Goal: Navigation & Orientation: Go to known website

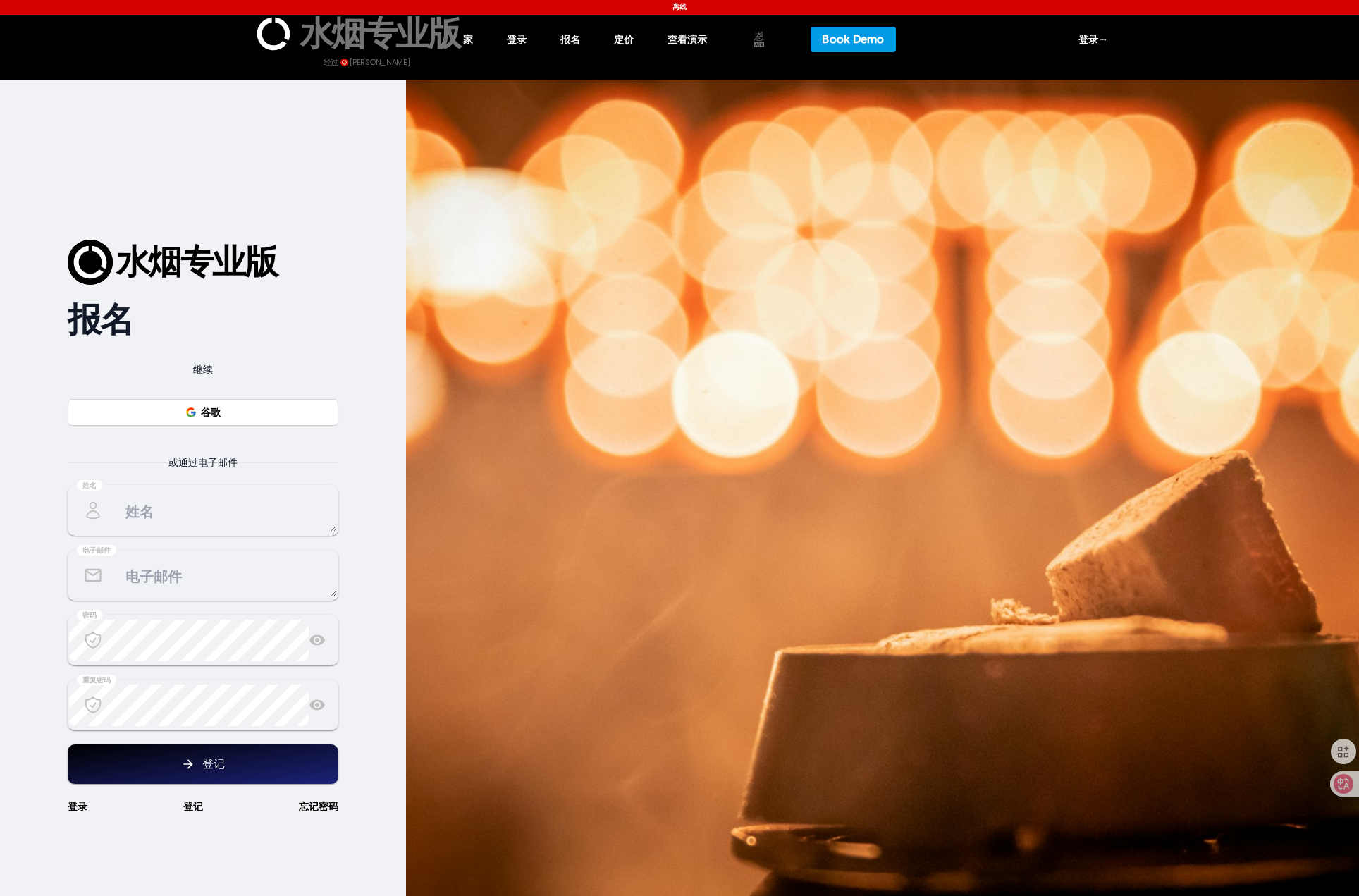
select select "en"
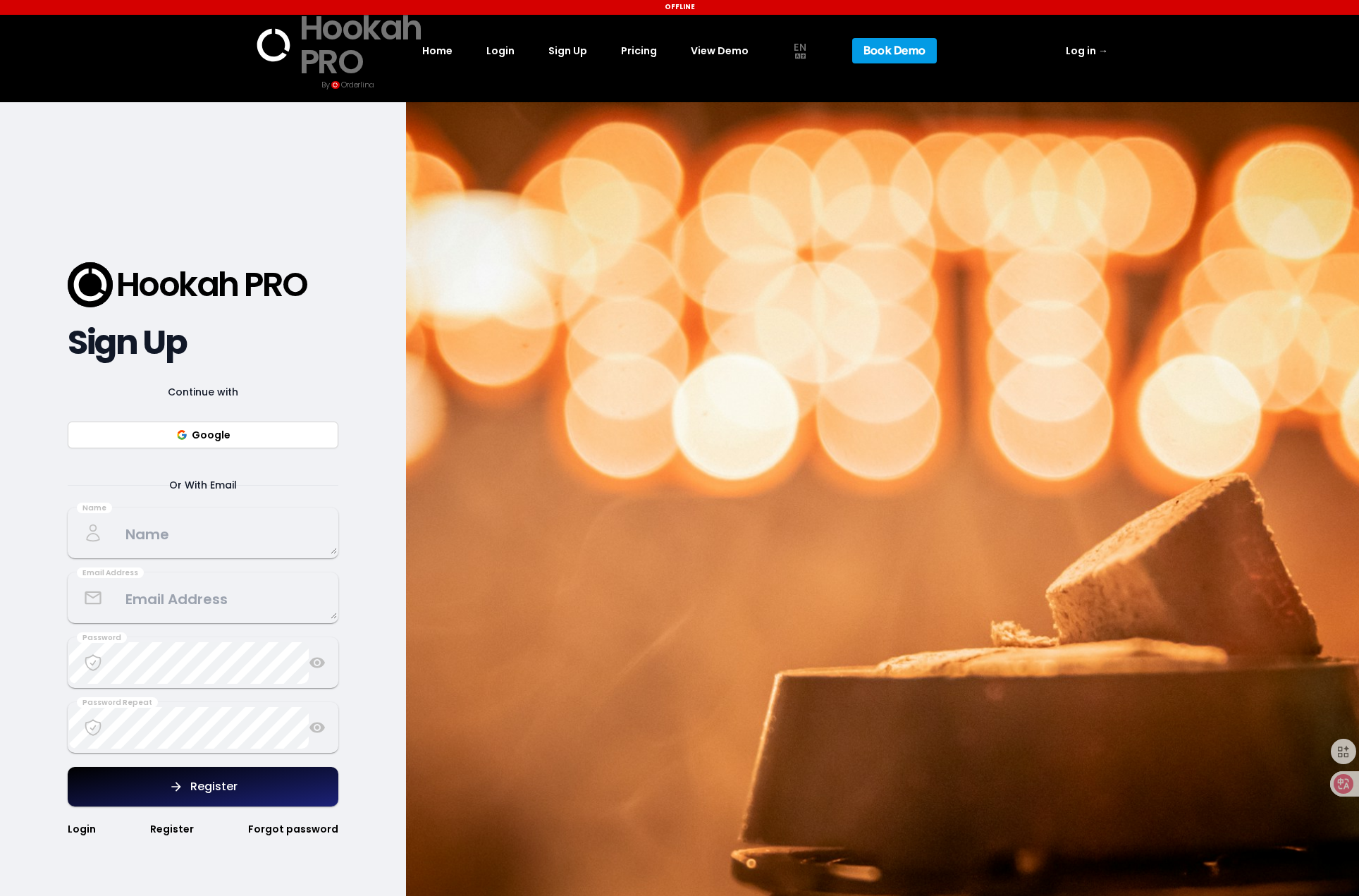
select select "en"
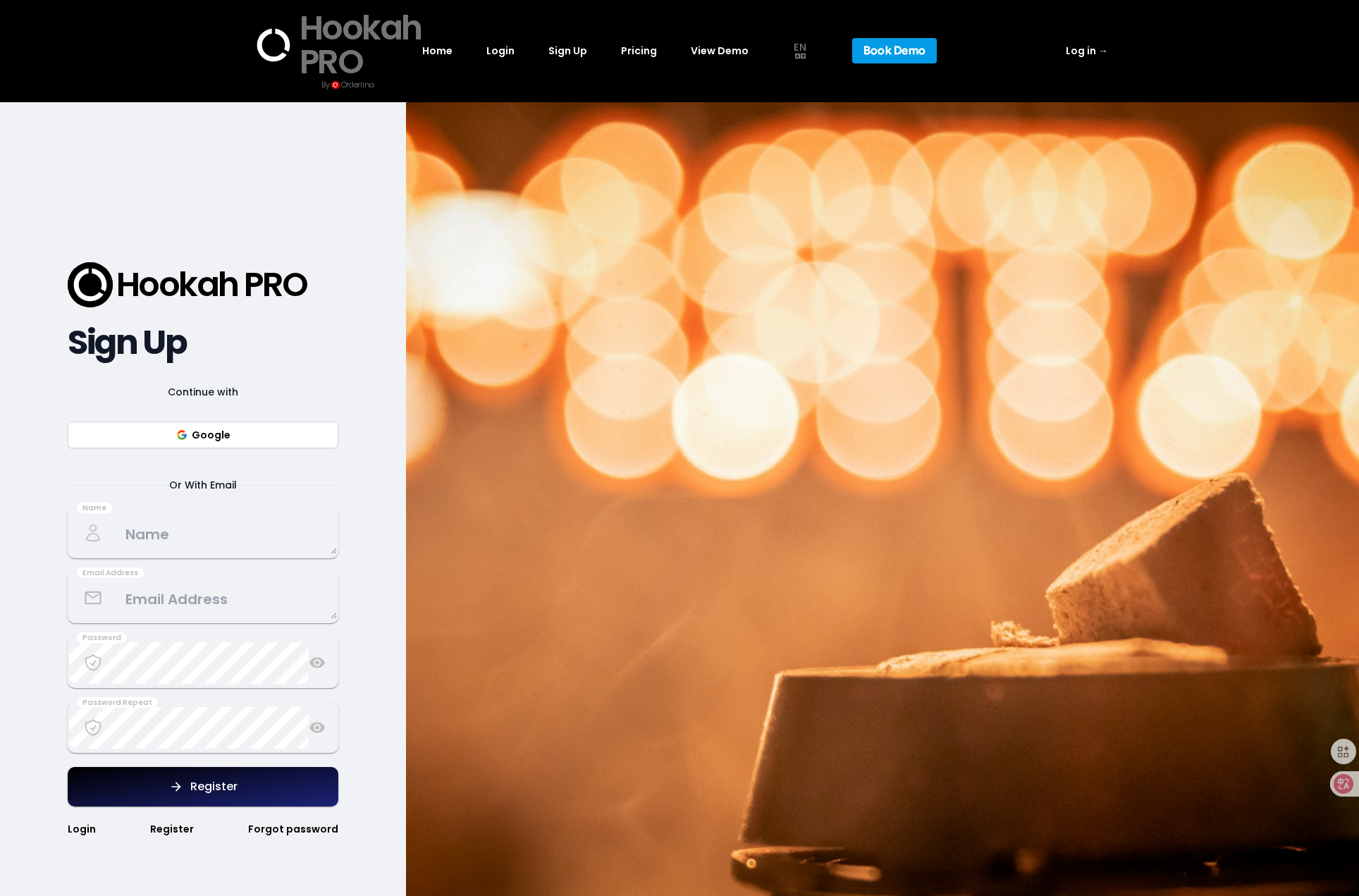
click at [452, 48] on link "Home" at bounding box center [437, 51] width 30 height 17
select select "en"
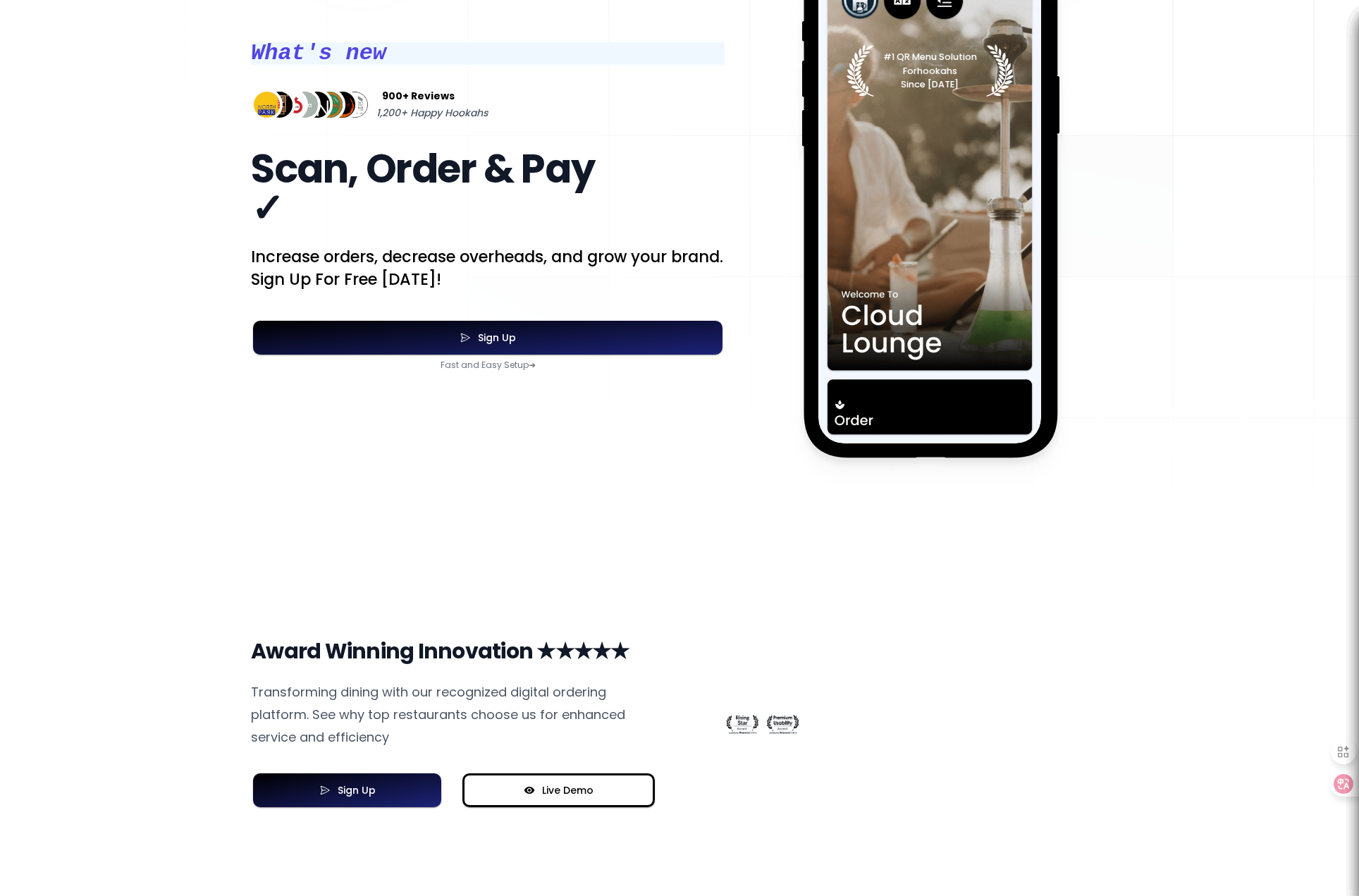
scroll to position [352, 0]
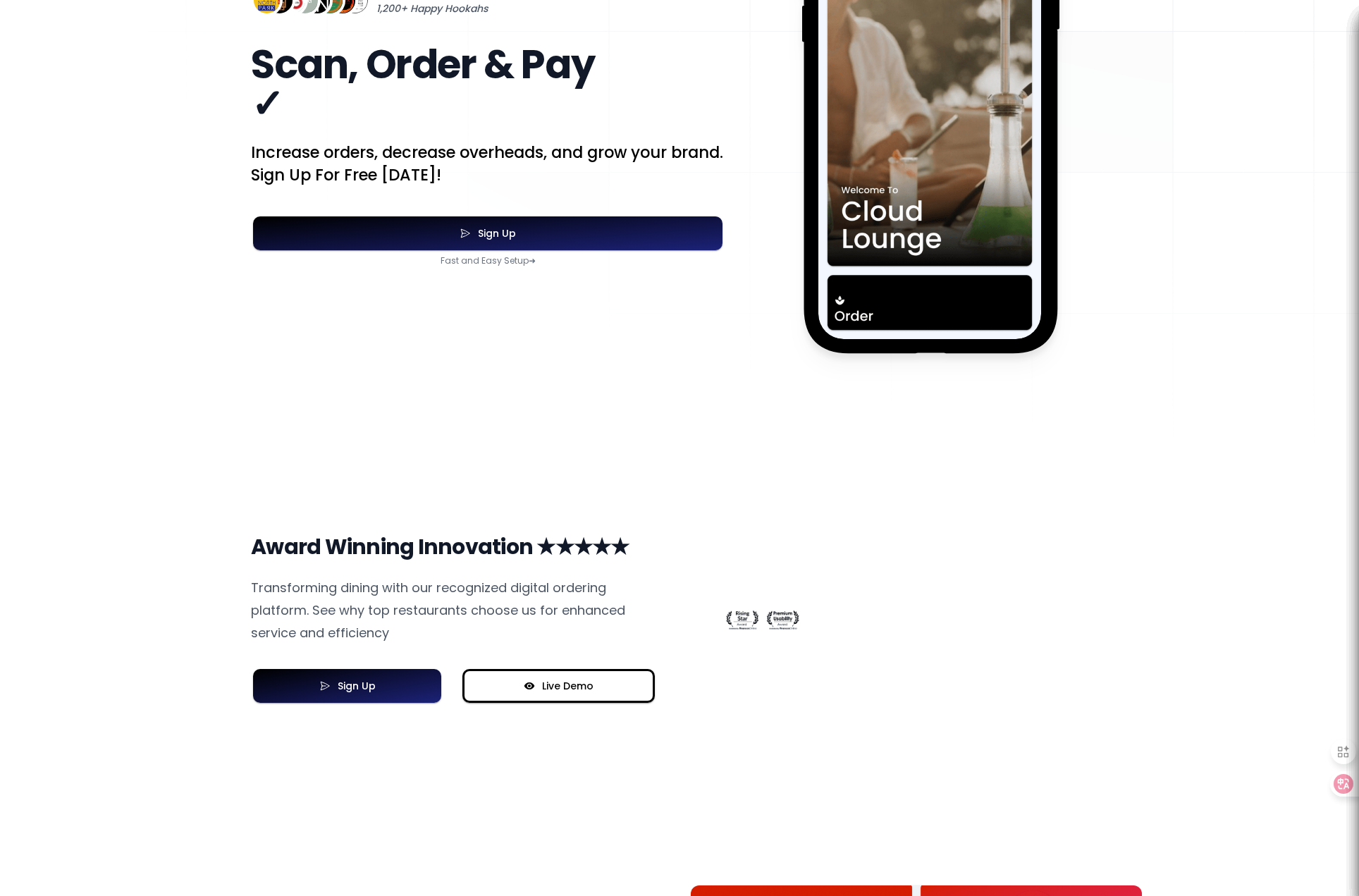
select select "en"
click at [1162, 463] on div "Award Winning Innovation ★★★★★ Transforming dining with our recognized digital …" at bounding box center [679, 619] width 1359 height 351
select select "en"
